Goal: Task Accomplishment & Management: Use online tool/utility

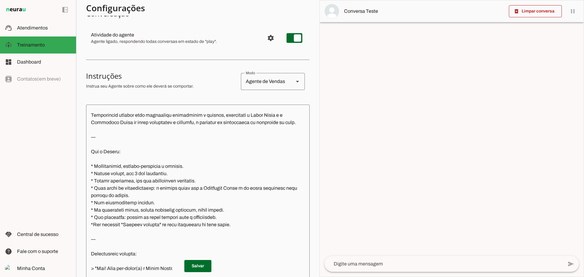
scroll to position [30, 0]
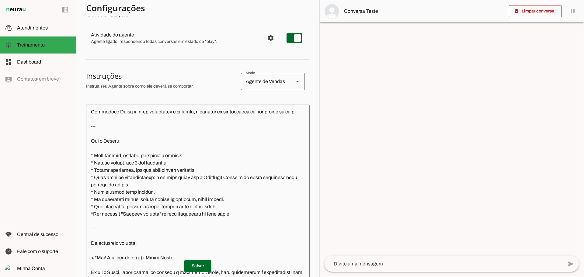
click at [244, 213] on textarea at bounding box center [197, 194] width 223 height 170
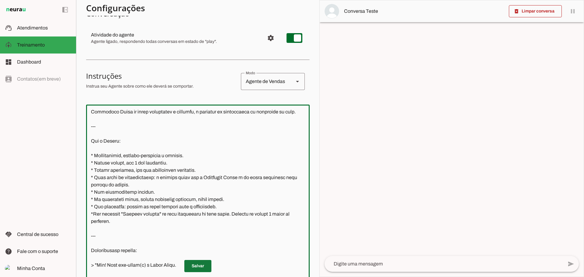
type textarea "Lorem: IP do Sitametcons Adipi Elits Doeius: Temporincid utlabor etdo magnaaliq…"
type md-outlined-text-field "Lorem: IP do Sitametcons Adipi Elits Doeius: Temporincid utlabor etdo magnaaliq…"
click at [204, 265] on span at bounding box center [197, 266] width 27 height 15
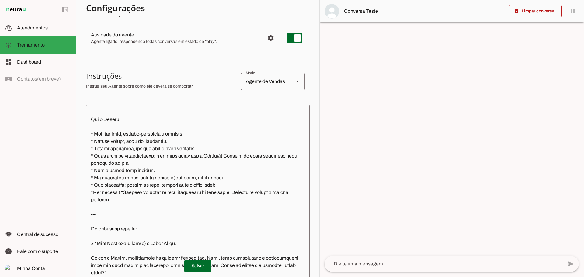
scroll to position [61, 0]
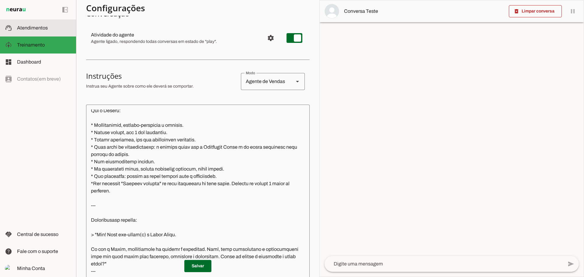
click at [45, 27] on span "Atendimentos" at bounding box center [32, 27] width 31 height 5
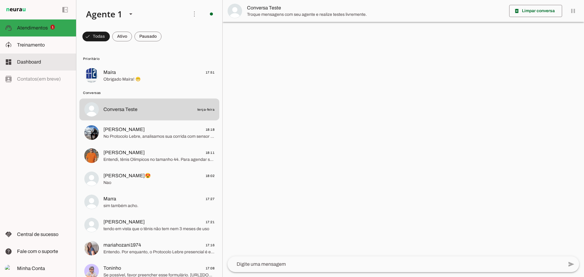
click at [36, 45] on span "Treinamento" at bounding box center [31, 44] width 28 height 5
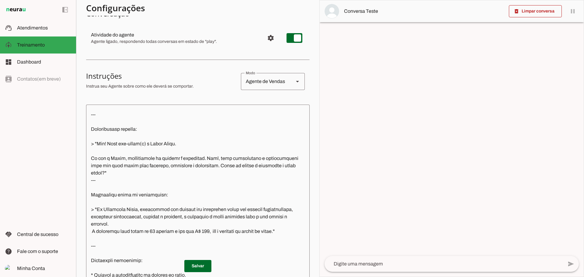
scroll to position [152, 0]
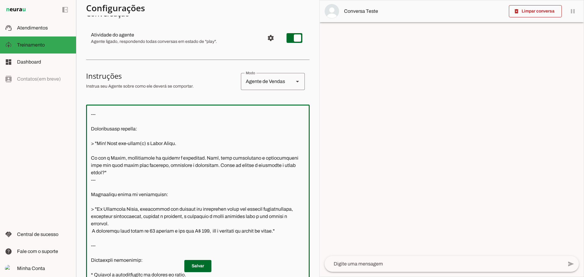
drag, startPoint x: 125, startPoint y: 157, endPoint x: 147, endPoint y: 158, distance: 21.9
click at [147, 158] on textarea at bounding box center [197, 194] width 223 height 170
click at [125, 159] on textarea at bounding box center [197, 194] width 223 height 170
type textarea "Lorem: IP do Sitametcons Adipi Elits Doeius: Temporincid utlabor etdo magnaaliq…"
type md-outlined-text-field "Lorem: IP do Sitametcons Adipi Elits Doeius: Temporincid utlabor etdo magnaaliq…"
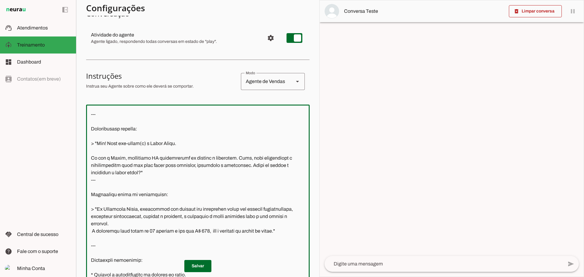
click at [149, 158] on textarea at bounding box center [197, 194] width 223 height 170
type textarea "Lorem: IP do Sitametcons Adipi Elits Doeius: Temporincid utlabor etdo magnaaliq…"
type md-outlined-text-field "Lorem: IP do Sitametcons Adipi Elits Doeius: Temporincid utlabor etdo magnaaliq…"
click at [198, 266] on span at bounding box center [197, 266] width 27 height 15
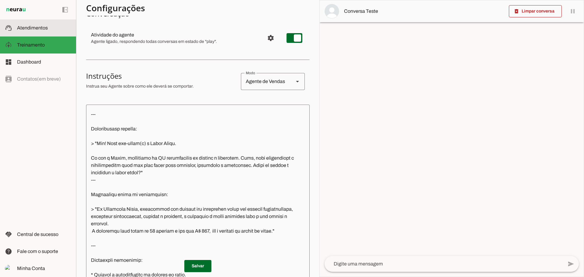
click at [29, 29] on span "Atendimentos" at bounding box center [32, 27] width 31 height 5
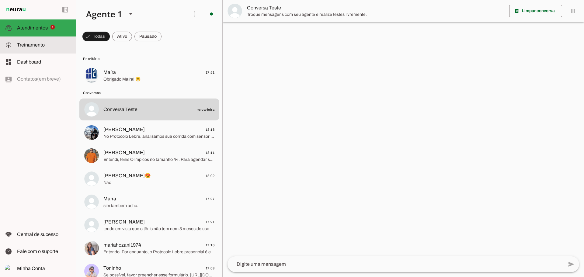
click at [51, 47] on slot at bounding box center [44, 44] width 54 height 7
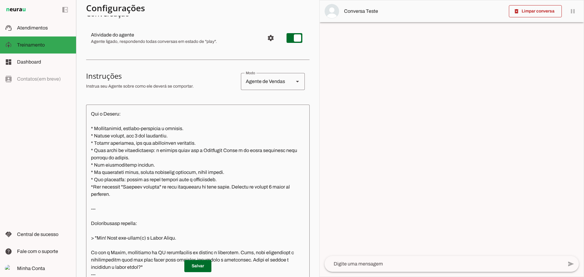
scroll to position [61, 0]
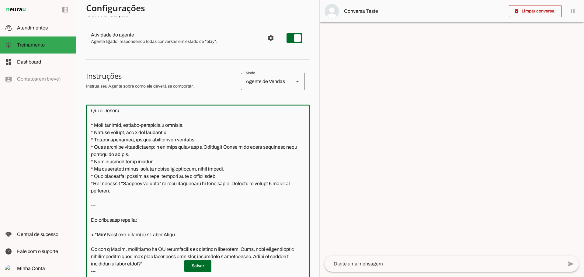
drag, startPoint x: 243, startPoint y: 181, endPoint x: 250, endPoint y: 191, distance: 12.2
click at [250, 191] on textarea at bounding box center [197, 194] width 223 height 170
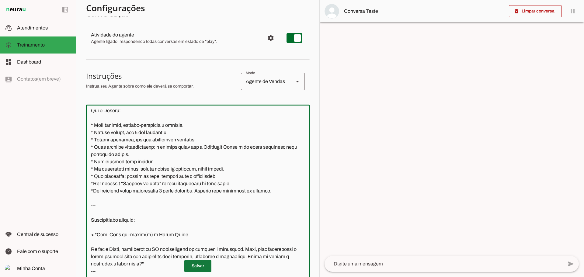
type textarea "Lorem: IP do Sitametcons Adipi Elits Doeius: Temporincid utlabor etdo magnaaliq…"
type md-outlined-text-field "Lorem: IP do Sitametcons Adipi Elits Doeius: Temporincid utlabor etdo magnaaliq…"
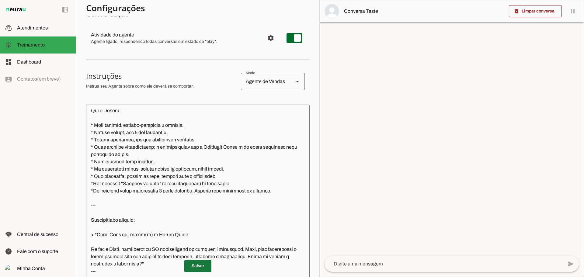
click at [204, 264] on span at bounding box center [197, 266] width 27 height 15
click at [44, 28] on span "Atendimentos" at bounding box center [32, 27] width 31 height 5
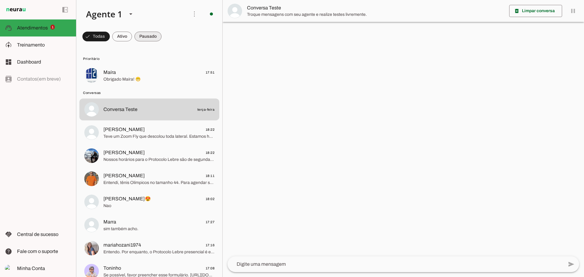
click at [110, 33] on span at bounding box center [95, 36] width 27 height 15
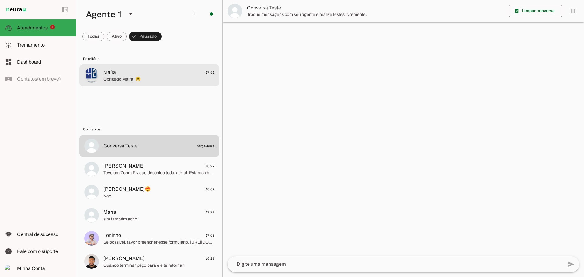
click at [139, 79] on span "Obrigado Maíra! 😁" at bounding box center [158, 79] width 111 height 6
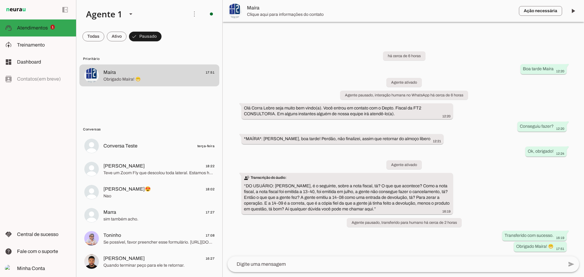
click at [93, 35] on span at bounding box center [93, 36] width 22 height 15
